Goal: Task Accomplishment & Management: Complete application form

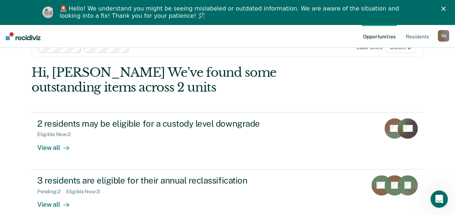
scroll to position [32, 0]
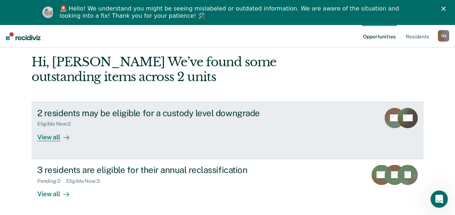
click at [52, 136] on div "View all" at bounding box center [57, 134] width 41 height 14
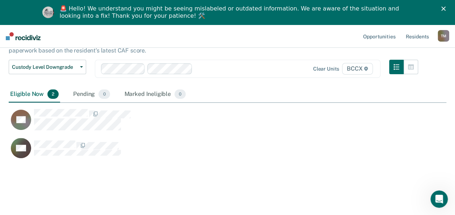
scroll to position [58, 0]
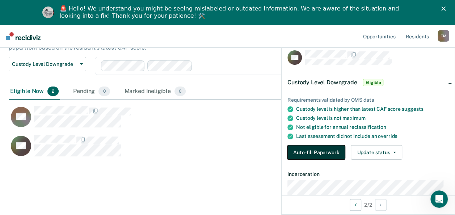
click at [291, 150] on button "Auto-fill Paperwork" at bounding box center [317, 152] width 58 height 14
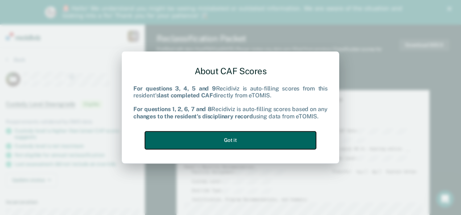
click at [222, 142] on button "Got it" at bounding box center [230, 140] width 171 height 18
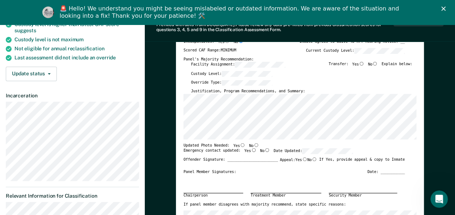
scroll to position [109, 0]
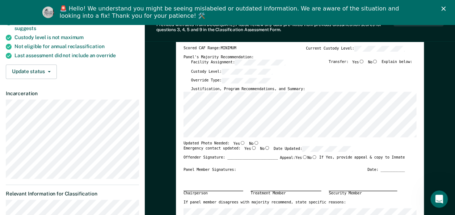
click at [254, 141] on input "No" at bounding box center [256, 143] width 5 height 4
type textarea "x"
radio input "true"
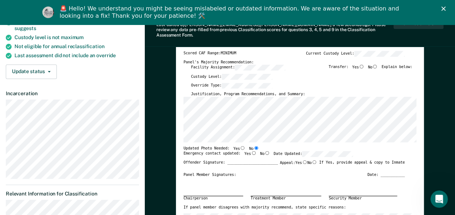
click at [251, 151] on input "Yes" at bounding box center [253, 153] width 5 height 4
type textarea "x"
radio input "true"
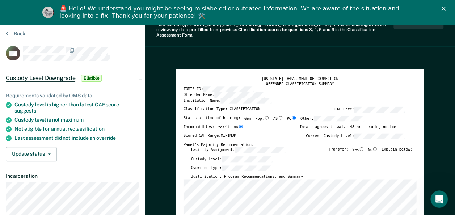
scroll to position [0, 0]
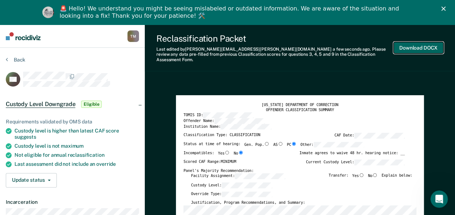
click at [411, 47] on button "Download DOCX" at bounding box center [419, 48] width 50 height 12
type textarea "x"
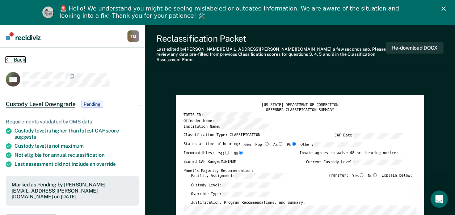
click at [20, 59] on button "Back" at bounding box center [16, 60] width 20 height 7
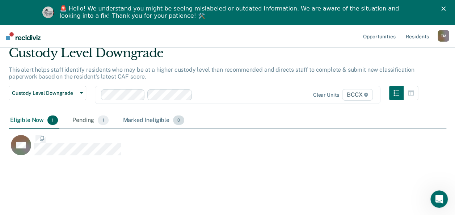
scroll to position [110, 432]
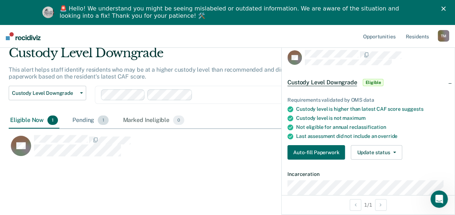
click at [74, 122] on div "Pending 1" at bounding box center [90, 121] width 39 height 16
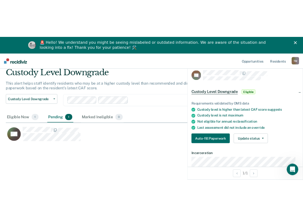
scroll to position [118, 280]
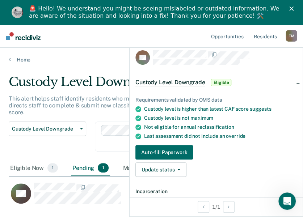
click at [256, 88] on div "Custody Level Downgrade Eligible" at bounding box center [216, 82] width 173 height 23
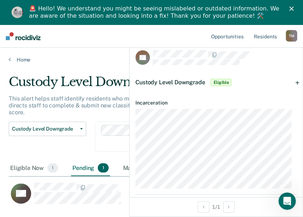
click at [294, 9] on polygon "Close" at bounding box center [291, 9] width 4 height 4
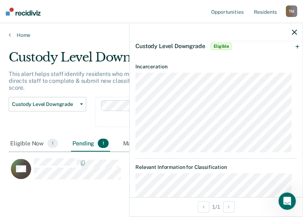
scroll to position [0, 0]
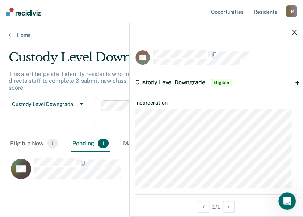
click at [223, 79] on span "Eligible" at bounding box center [221, 82] width 21 height 7
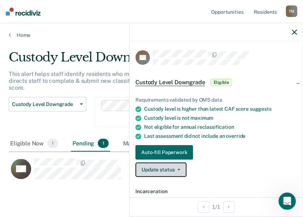
click at [180, 169] on button "Update status" at bounding box center [160, 170] width 51 height 14
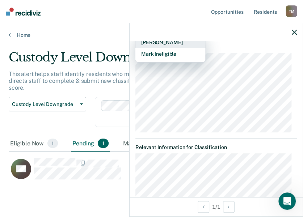
scroll to position [109, 0]
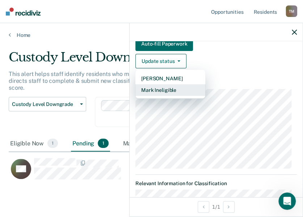
click at [168, 90] on button "Mark Ineligible" at bounding box center [170, 90] width 70 height 12
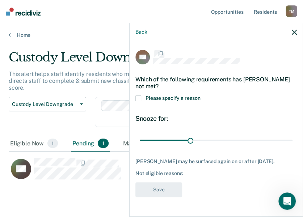
scroll to position [1, 0]
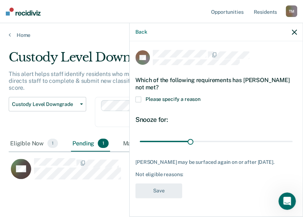
click at [139, 100] on span at bounding box center [138, 100] width 6 height 6
click at [201, 97] on input "Please specify a reason" at bounding box center [201, 97] width 0 height 0
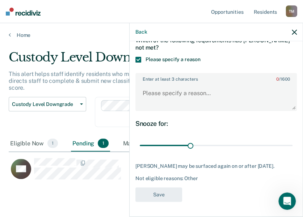
scroll to position [44, 0]
click at [154, 88] on textarea "Enter at least 3 characters 0 / 1600" at bounding box center [216, 96] width 160 height 27
drag, startPoint x: 188, startPoint y: 139, endPoint x: 236, endPoint y: 139, distance: 48.2
type input "60"
click at [236, 139] on input "range" at bounding box center [216, 145] width 153 height 13
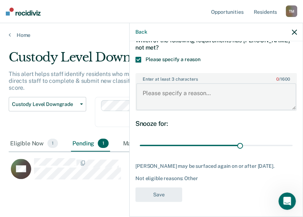
click at [152, 84] on textarea "Enter at least 3 characters 0 / 1600" at bounding box center [216, 96] width 160 height 27
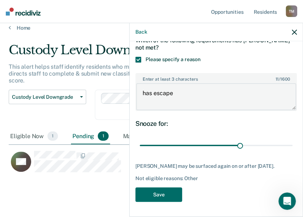
scroll to position [11, 0]
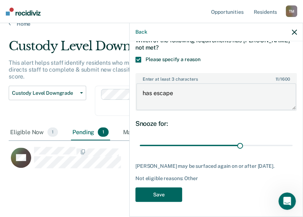
type textarea "has escape"
click at [164, 194] on button "Save" at bounding box center [158, 195] width 47 height 15
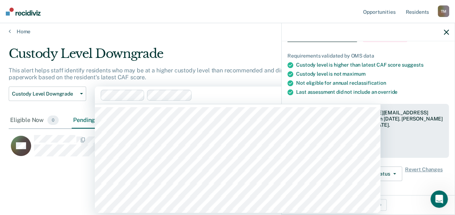
scroll to position [110, 432]
click at [109, 93] on html "Looks like you’re using Internet Explorer 11. For faster loading and a better e…" at bounding box center [227, 103] width 455 height 215
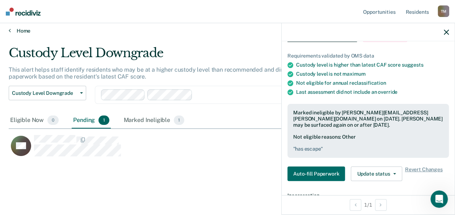
click at [12, 28] on link "Home" at bounding box center [228, 31] width 438 height 7
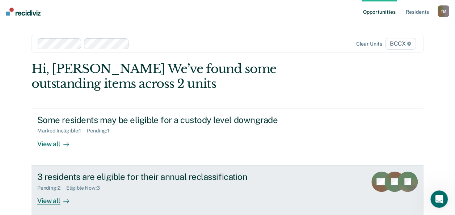
scroll to position [36, 0]
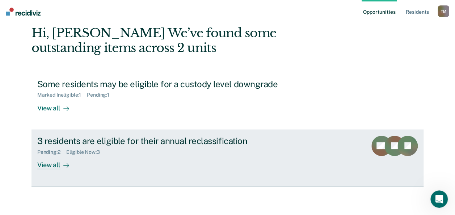
click at [49, 162] on div "View all" at bounding box center [57, 162] width 41 height 14
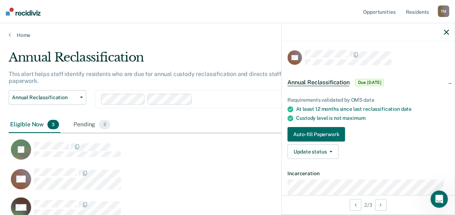
scroll to position [176, 280]
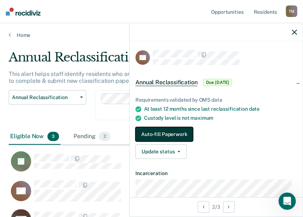
click at [180, 135] on button "Auto-fill Paperwork" at bounding box center [164, 134] width 58 height 14
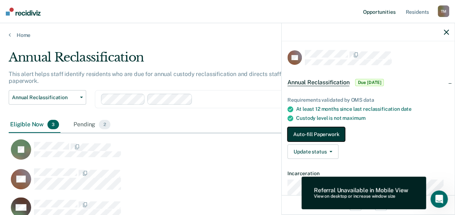
scroll to position [160, 432]
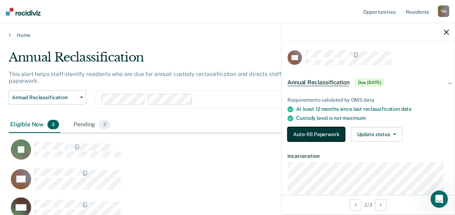
click at [324, 128] on button "Auto-fill Paperwork" at bounding box center [317, 134] width 58 height 14
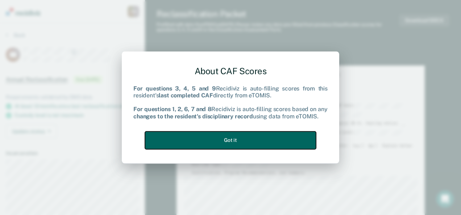
click at [231, 139] on button "Got it" at bounding box center [230, 140] width 171 height 18
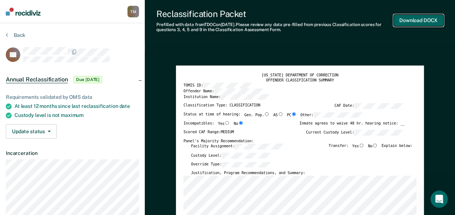
click at [412, 20] on button "Download DOCX" at bounding box center [419, 20] width 50 height 12
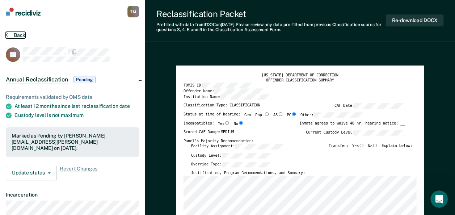
click at [9, 34] on button "Back" at bounding box center [16, 35] width 20 height 7
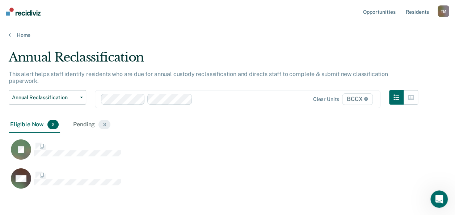
scroll to position [131, 432]
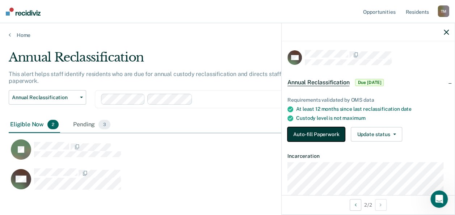
click at [337, 135] on button "Auto-fill Paperwork" at bounding box center [317, 134] width 58 height 14
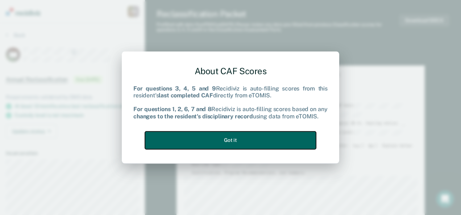
click at [239, 135] on button "Got it" at bounding box center [230, 140] width 171 height 18
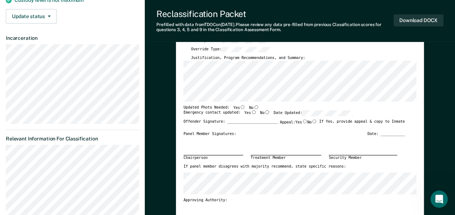
scroll to position [109, 0]
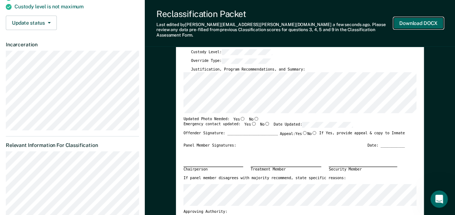
click at [413, 21] on button "Download DOCX" at bounding box center [419, 23] width 50 height 12
type textarea "x"
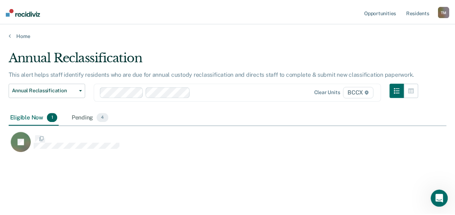
scroll to position [105, 438]
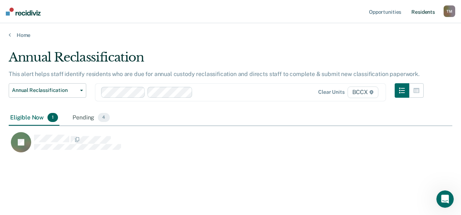
click at [425, 11] on link "Resident s" at bounding box center [423, 11] width 26 height 23
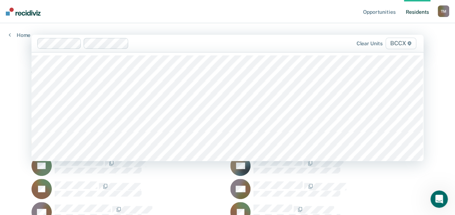
click at [185, 10] on nav "Opportunities Resident s [PERSON_NAME] Profile How it works Log Out" at bounding box center [227, 11] width 455 height 23
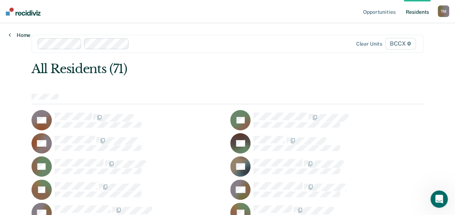
click at [20, 33] on link "Home" at bounding box center [20, 35] width 22 height 7
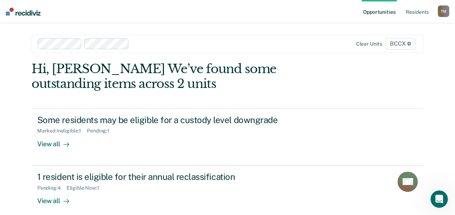
click at [21, 11] on img at bounding box center [23, 12] width 35 height 8
click at [383, 14] on link "Opportunities" at bounding box center [379, 11] width 35 height 23
click at [383, 10] on link "Opportunities" at bounding box center [379, 11] width 35 height 23
click at [423, 14] on link "Resident s" at bounding box center [417, 11] width 26 height 23
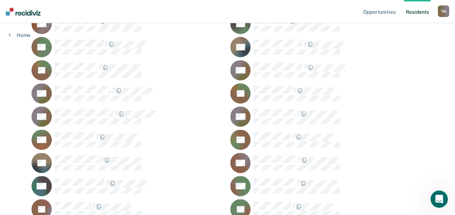
scroll to position [109, 0]
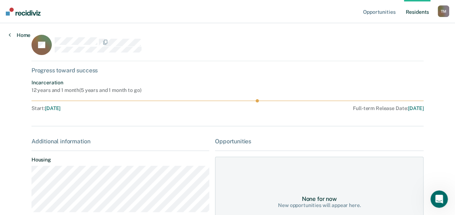
click at [17, 34] on link "Home" at bounding box center [20, 35] width 22 height 7
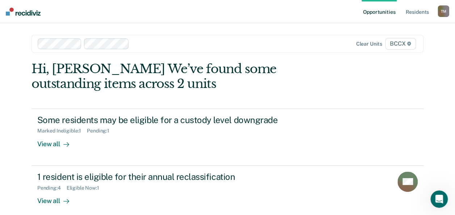
click at [17, 11] on img at bounding box center [23, 12] width 35 height 8
click at [443, 12] on div "T M" at bounding box center [444, 11] width 12 height 12
click at [265, 62] on div "Hi, [PERSON_NAME] We’ve found some outstanding items across 2 units" at bounding box center [189, 77] width 314 height 30
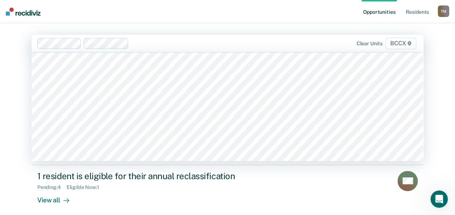
scroll to position [435, 0]
click at [440, 99] on div "Opportunities Resident s [PERSON_NAME] Profile How it works Log Out 521 results…" at bounding box center [227, 125] width 455 height 251
click at [393, 41] on span "BCCX" at bounding box center [401, 44] width 31 height 12
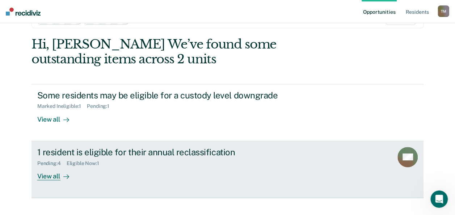
scroll to position [36, 0]
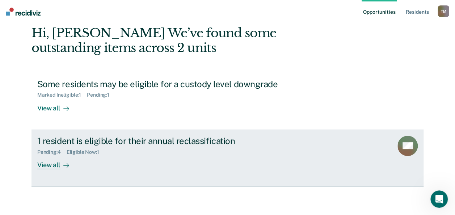
click at [51, 164] on div "View all" at bounding box center [57, 162] width 41 height 14
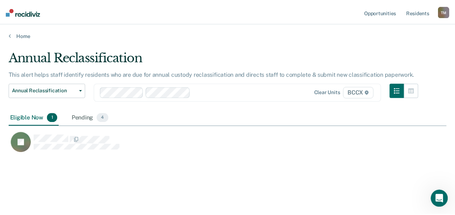
scroll to position [105, 438]
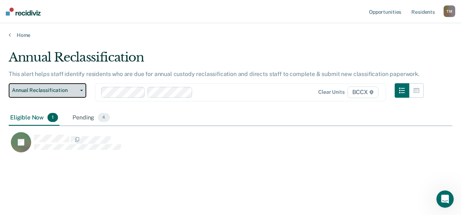
click at [78, 91] on button "Annual Reclassification" at bounding box center [48, 90] width 78 height 14
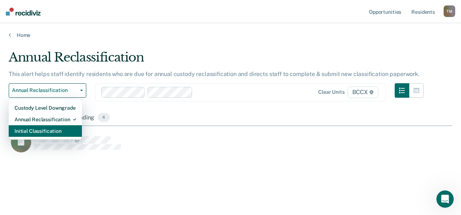
click at [65, 131] on div "Initial Classification" at bounding box center [45, 131] width 62 height 12
